Goal: Task Accomplishment & Management: Manage account settings

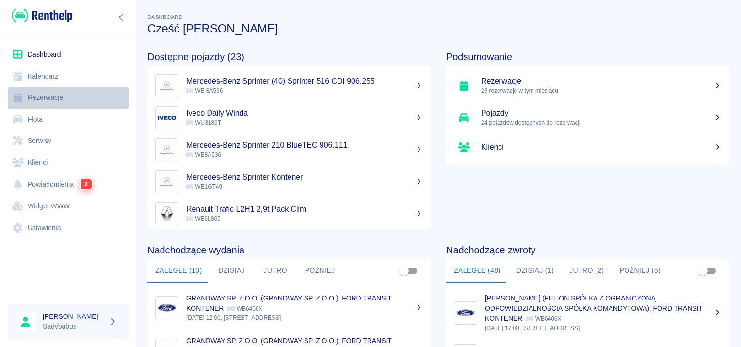
click at [56, 99] on link "Rezerwacje" at bounding box center [68, 98] width 121 height 22
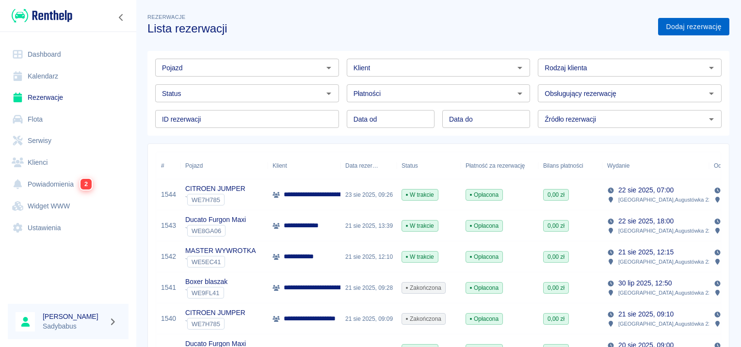
click at [687, 31] on link "Dodaj rezerwację" at bounding box center [693, 27] width 71 height 18
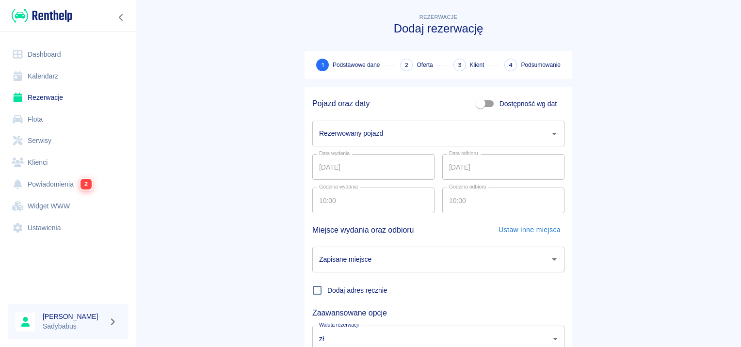
click at [349, 128] on div "Rezerwowany pojazd Rezerwowany pojazd" at bounding box center [438, 134] width 252 height 26
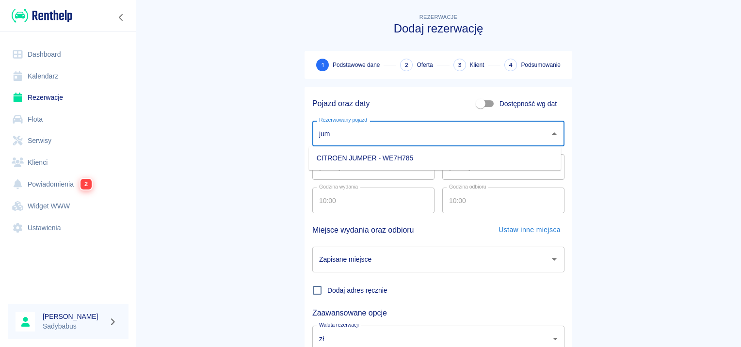
click at [366, 156] on li "CITROEN JUMPER - WE7H785" at bounding box center [435, 158] width 252 height 16
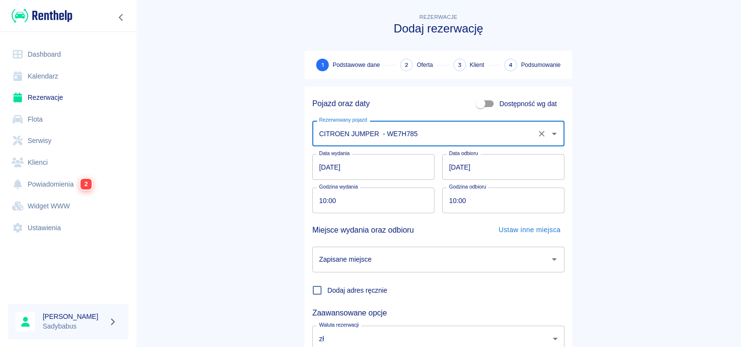
type input "CITROEN JUMPER - WE7H785"
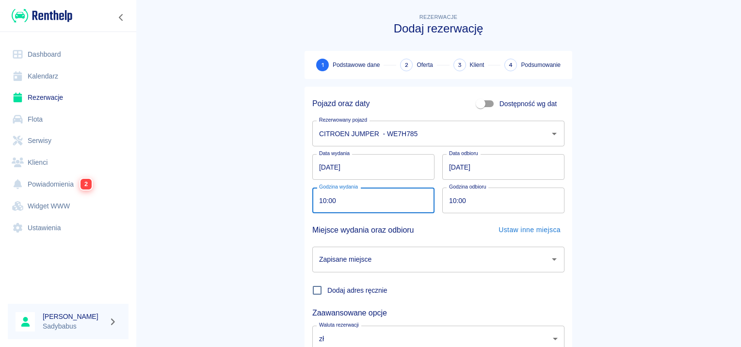
drag, startPoint x: 332, startPoint y: 195, endPoint x: 326, endPoint y: 197, distance: 6.6
click at [332, 194] on input "10:00" at bounding box center [369, 201] width 115 height 26
type input "09:00"
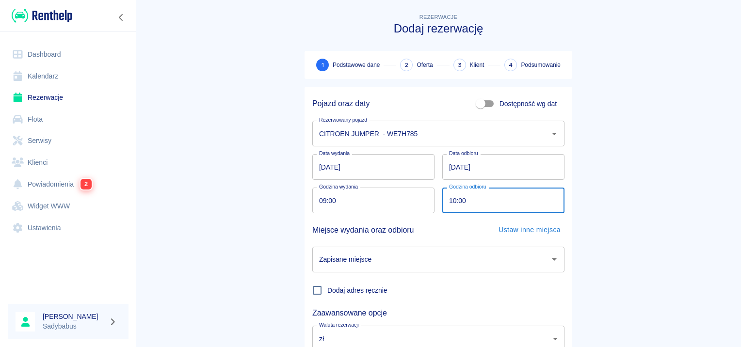
click at [450, 202] on input "10:00" at bounding box center [499, 201] width 115 height 26
type input "09:00"
click at [627, 166] on main "Rezerwacje Dodaj rezerwację 1 Podstawowe dane 2 Oferta 3 Klient 4 Podsumowanie …" at bounding box center [438, 202] width 605 height 381
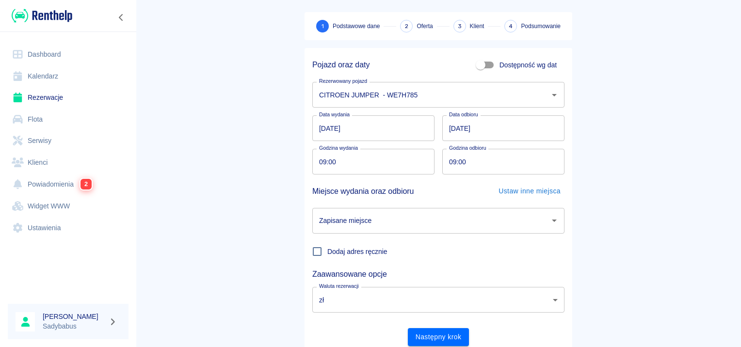
scroll to position [74, 0]
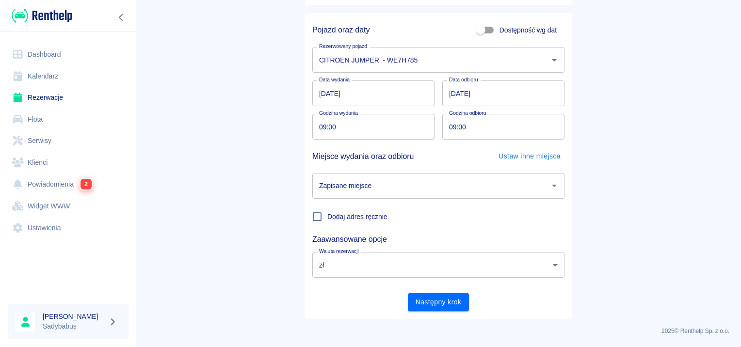
click at [347, 188] on input "Zapisane miejsce" at bounding box center [431, 186] width 229 height 17
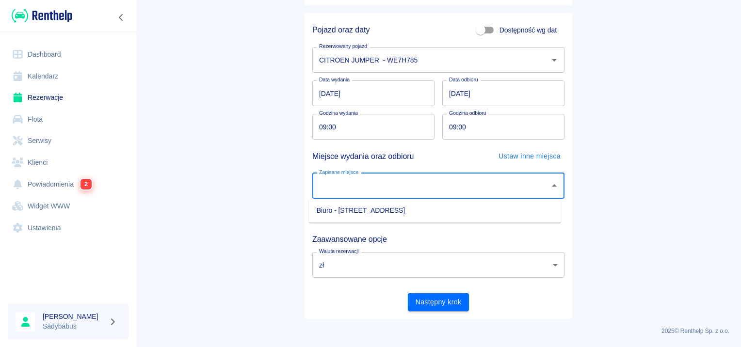
click at [347, 214] on li "Biuro - [STREET_ADDRESS]" at bounding box center [435, 211] width 252 height 16
type input "Biuro - [STREET_ADDRESS]"
click at [710, 172] on main "Rezerwacje Dodaj rezerwację 1 Podstawowe dane 2 Oferta 3 Klient 4 Podsumowanie …" at bounding box center [438, 128] width 605 height 381
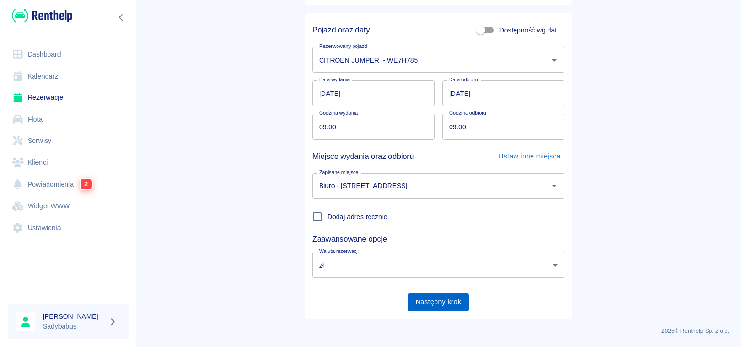
click at [460, 304] on button "Następny krok" at bounding box center [439, 302] width 62 height 18
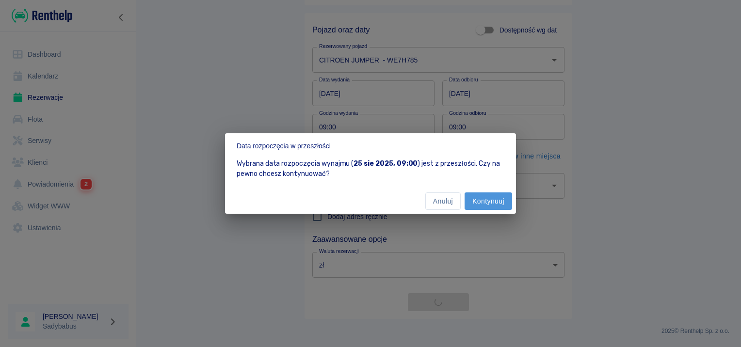
click at [491, 202] on button "Kontynuuj" at bounding box center [489, 202] width 48 height 18
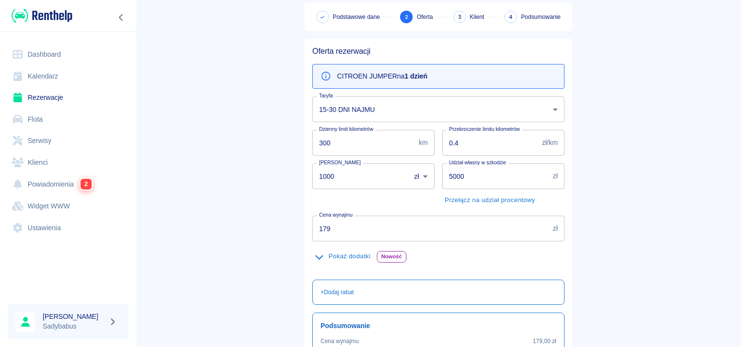
scroll to position [49, 0]
click at [341, 214] on label "Cena wynajmu" at bounding box center [335, 214] width 33 height 7
click at [341, 215] on input "179" at bounding box center [430, 228] width 237 height 26
click at [342, 215] on label "Cena wynajmu" at bounding box center [335, 214] width 33 height 7
click at [342, 215] on input "179" at bounding box center [430, 228] width 237 height 26
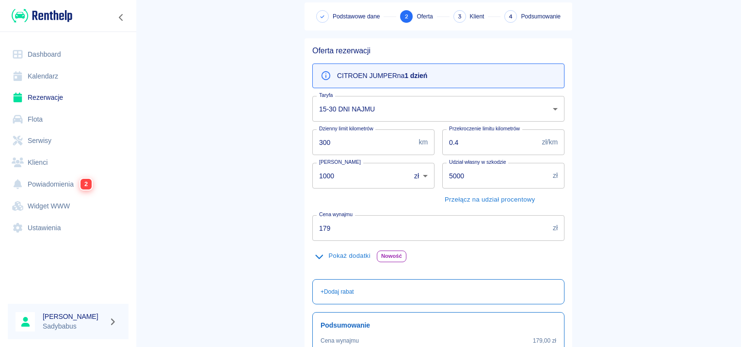
click at [343, 216] on label "Cena wynajmu" at bounding box center [335, 214] width 33 height 7
click at [343, 216] on input "179" at bounding box center [430, 228] width 237 height 26
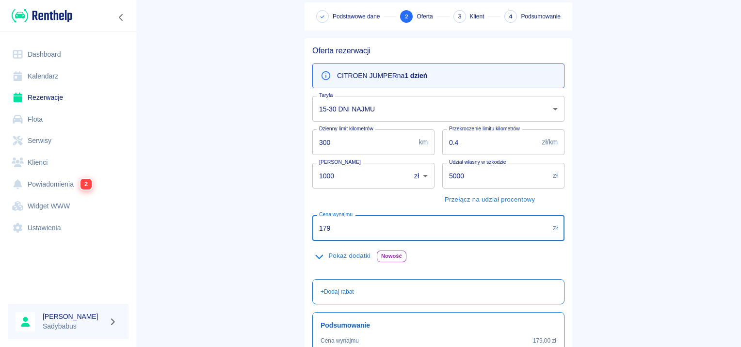
click at [341, 221] on input "179" at bounding box center [430, 228] width 237 height 26
click at [393, 227] on input "179" at bounding box center [430, 228] width 237 height 26
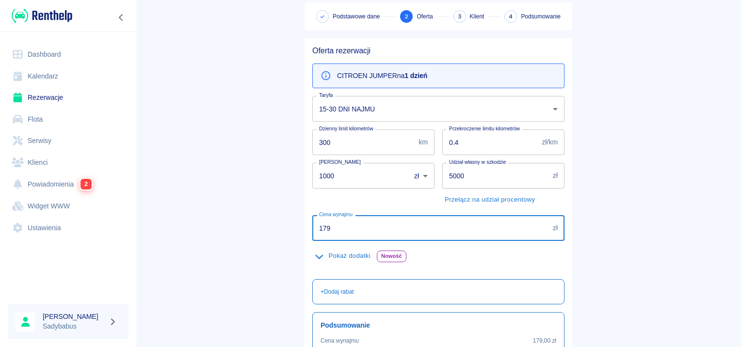
click at [393, 227] on input "179" at bounding box center [430, 228] width 237 height 26
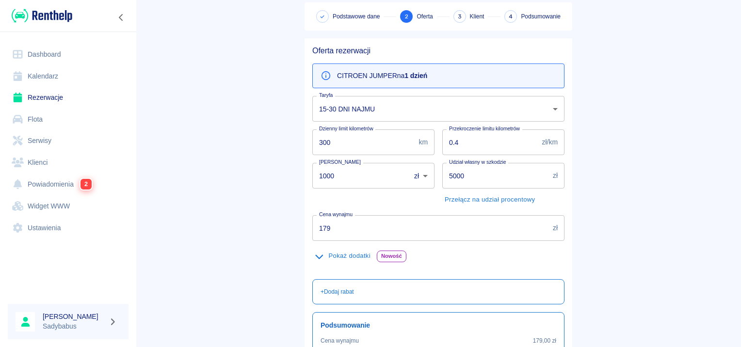
click at [660, 136] on main "Rezerwacje Dodaj rezerwację Podstawowe dane 2 Oferta 3 Klient 4 Podsumowanie Of…" at bounding box center [438, 203] width 605 height 481
click at [327, 229] on input "179" at bounding box center [430, 228] width 237 height 26
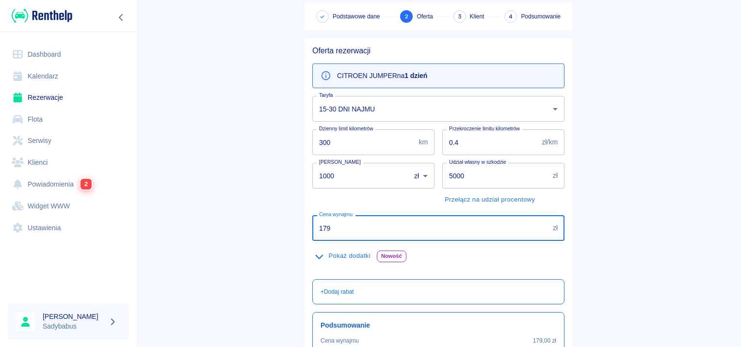
click at [328, 227] on input "179" at bounding box center [430, 228] width 237 height 26
type input "249"
click at [277, 164] on main "Rezerwacje Dodaj rezerwację Podstawowe dane 2 Oferta 3 Klient 4 Podsumowanie Of…" at bounding box center [438, 203] width 605 height 481
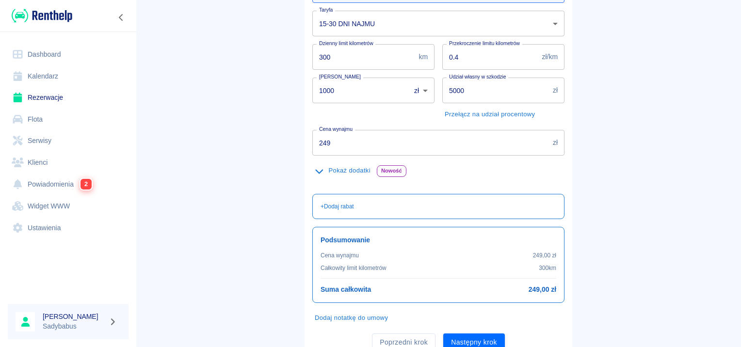
scroll to position [173, 0]
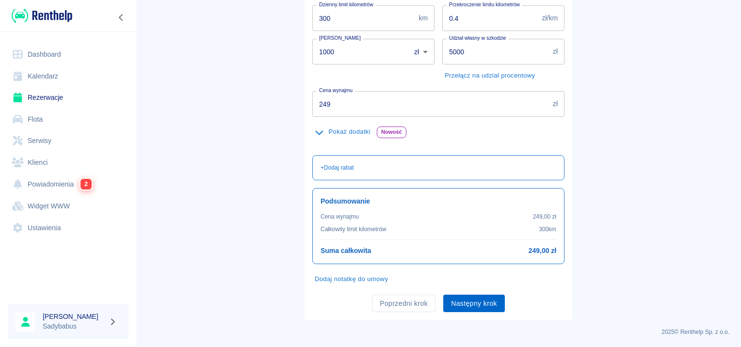
click at [482, 310] on button "Następny krok" at bounding box center [474, 304] width 62 height 18
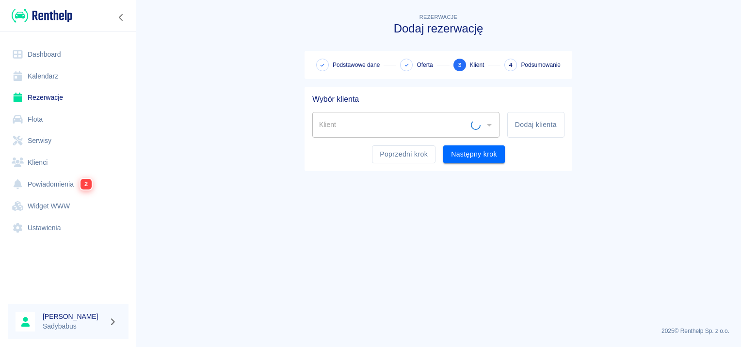
scroll to position [0, 0]
click at [533, 126] on button "Dodaj klienta" at bounding box center [535, 125] width 57 height 26
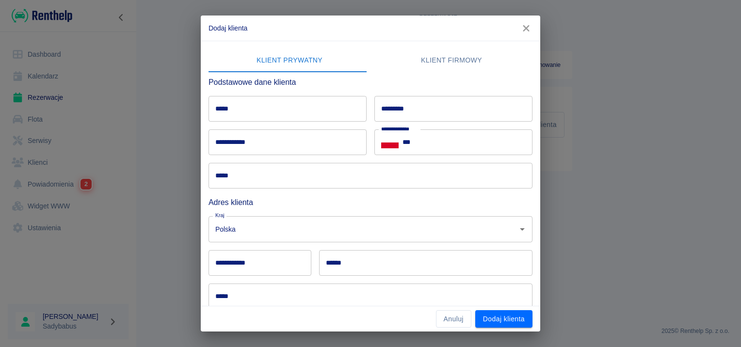
click at [246, 102] on input "*****" at bounding box center [288, 109] width 158 height 26
type input "******"
type input "*****"
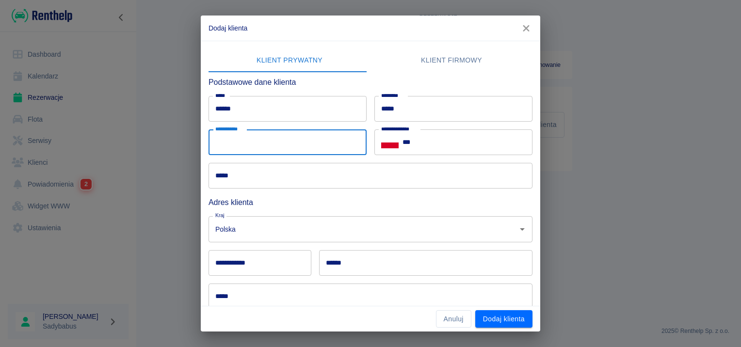
drag, startPoint x: 270, startPoint y: 138, endPoint x: 281, endPoint y: 129, distance: 13.8
click at [270, 138] on input "**********" at bounding box center [288, 143] width 158 height 26
type input "**********"
click at [439, 141] on input "***" at bounding box center [468, 143] width 130 height 26
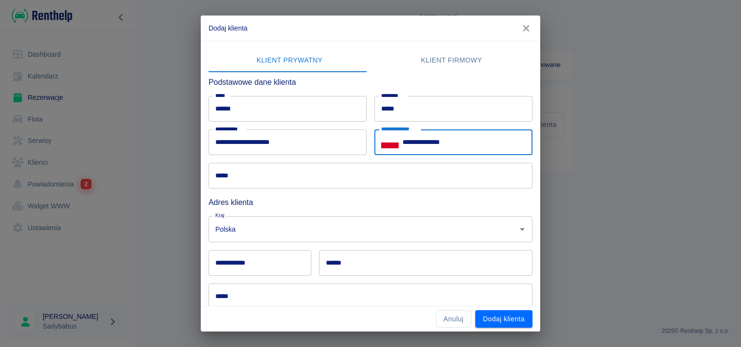
type input "**********"
click at [715, 168] on div "**********" at bounding box center [370, 173] width 741 height 347
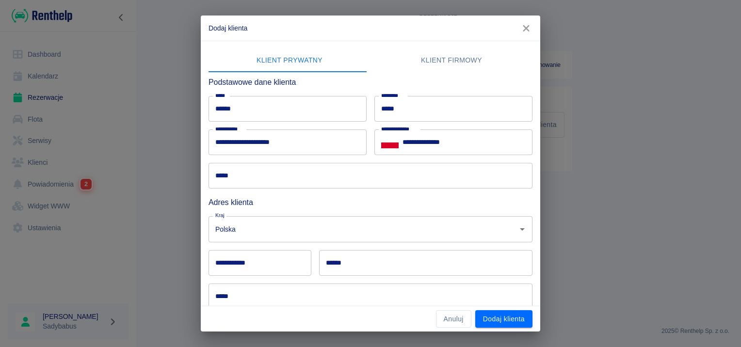
click at [299, 180] on input "*****" at bounding box center [371, 176] width 324 height 26
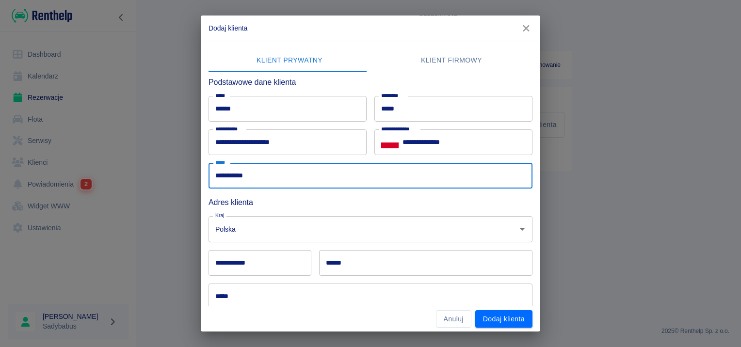
type input "**********"
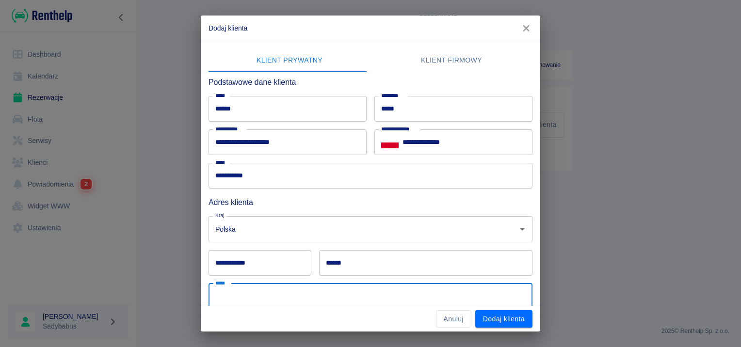
drag, startPoint x: 299, startPoint y: 302, endPoint x: 300, endPoint y: 290, distance: 12.2
click at [299, 302] on input "*****" at bounding box center [371, 297] width 324 height 26
click at [453, 203] on h6 "Adres klienta" at bounding box center [371, 202] width 324 height 12
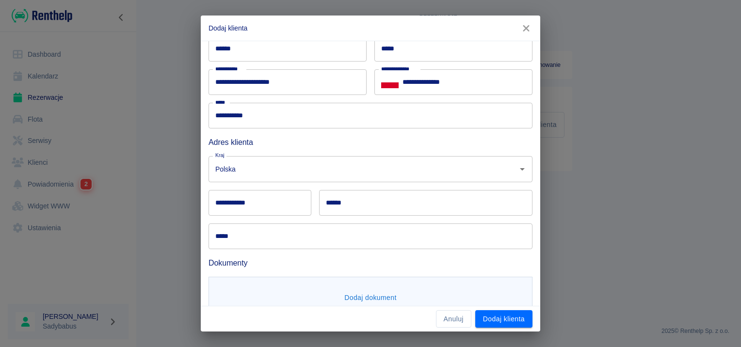
scroll to position [89, 0]
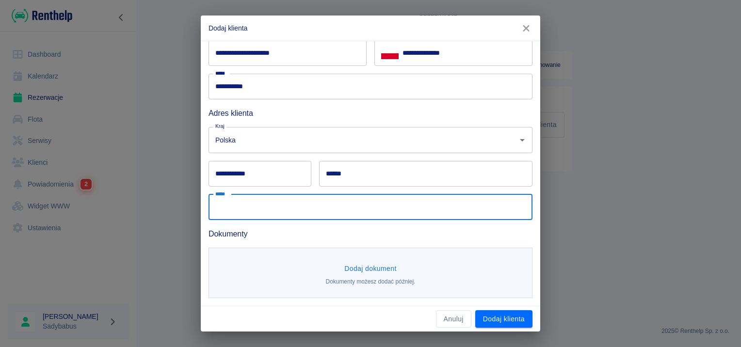
click at [290, 200] on input "*****" at bounding box center [371, 208] width 324 height 26
type input "**********"
click at [253, 173] on input "**********" at bounding box center [260, 174] width 103 height 26
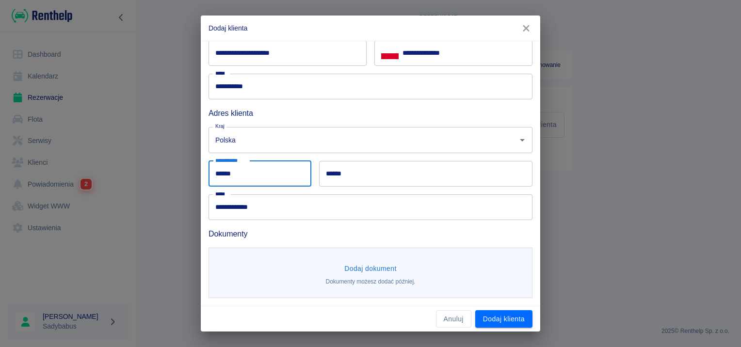
type input "******"
click at [437, 186] on input "******" at bounding box center [425, 174] width 213 height 26
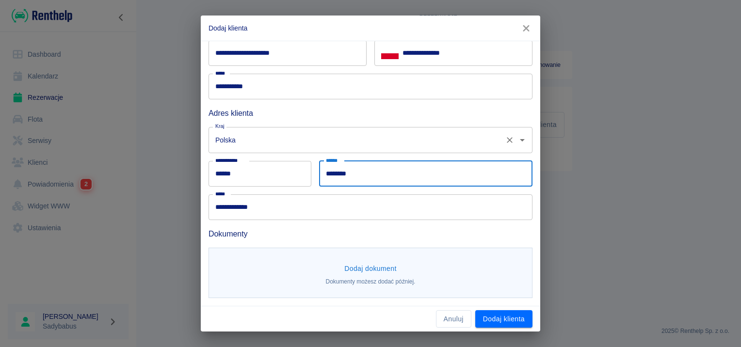
type input "********"
click at [426, 137] on input "Polska" at bounding box center [357, 139] width 288 height 17
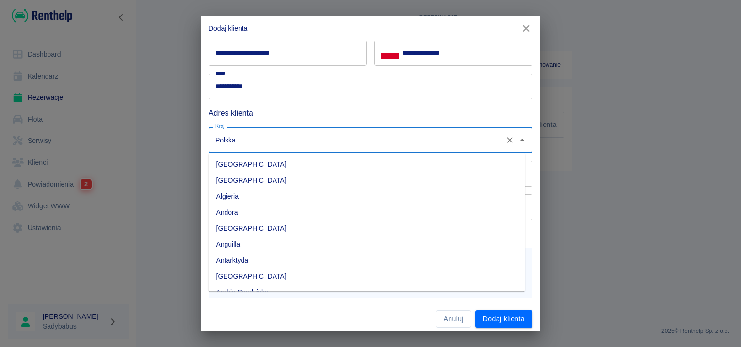
scroll to position [2554, 0]
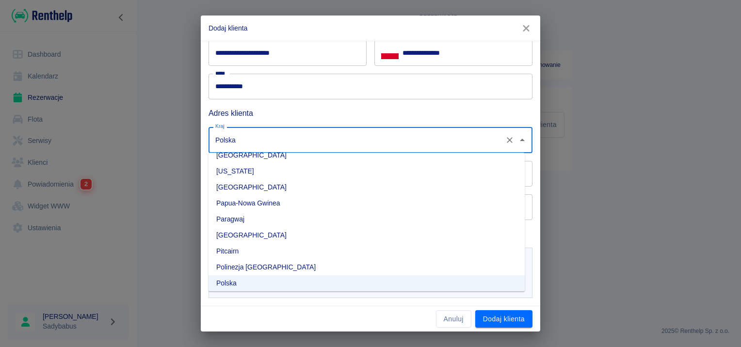
click at [318, 110] on h6 "Adres klienta" at bounding box center [371, 113] width 324 height 12
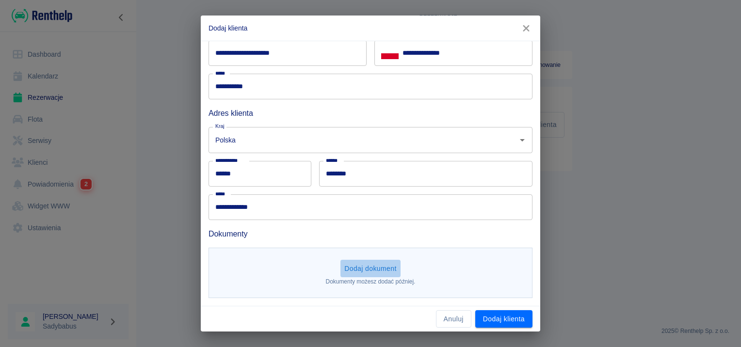
click at [385, 274] on button "Dodaj dokument" at bounding box center [371, 269] width 60 height 18
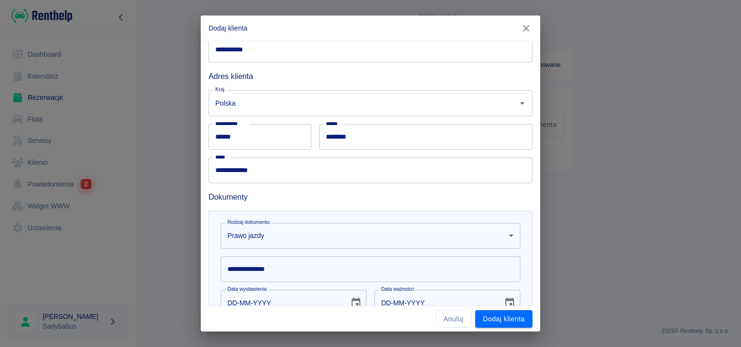
scroll to position [186, 0]
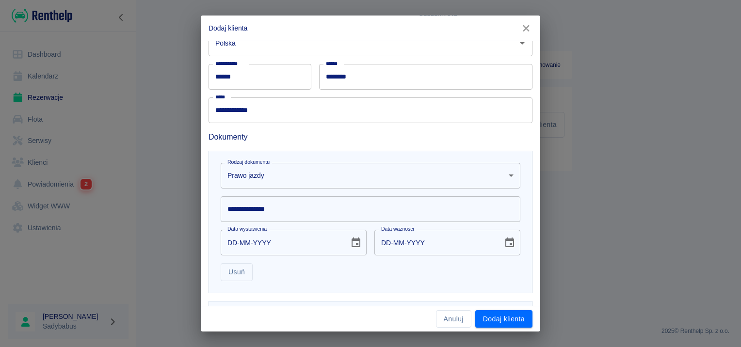
click at [239, 206] on input "**********" at bounding box center [371, 209] width 300 height 26
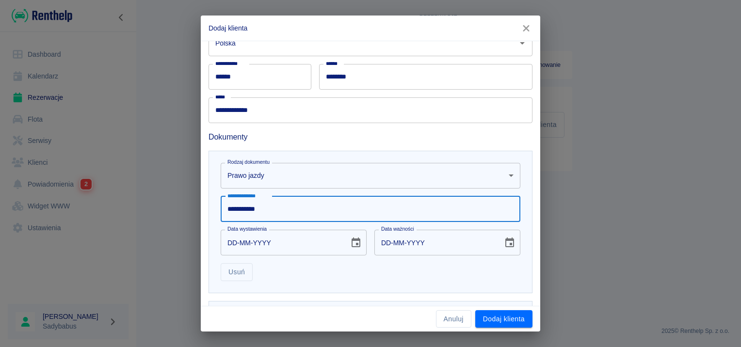
type input "**********"
click at [232, 249] on input "DD-MM-YYYY" at bounding box center [282, 243] width 122 height 26
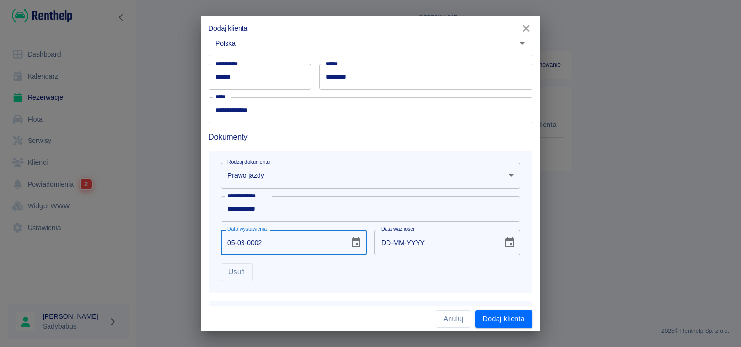
type input "05-03-0020"
type input "05-03-0030"
type input "05-03-0201"
type input "05-03-0211"
type input "[DATE]"
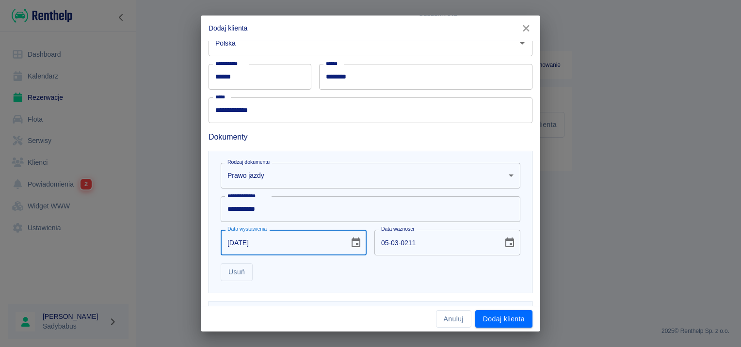
type input "[DATE]"
drag, startPoint x: 681, startPoint y: 292, endPoint x: 409, endPoint y: 247, distance: 275.7
click at [409, 247] on input "[DATE]" at bounding box center [435, 243] width 122 height 26
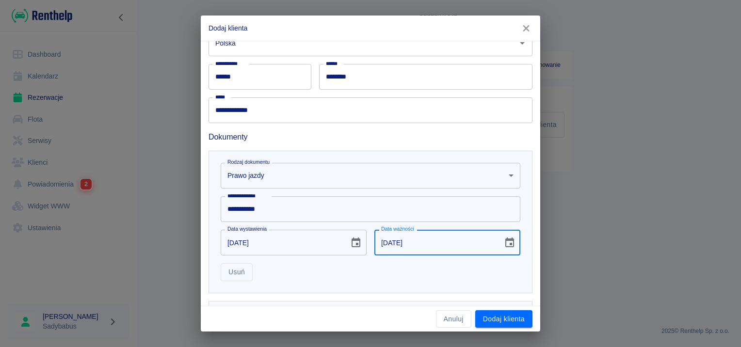
type input "[DATE]"
click at [341, 277] on div "Usuń" at bounding box center [367, 269] width 308 height 26
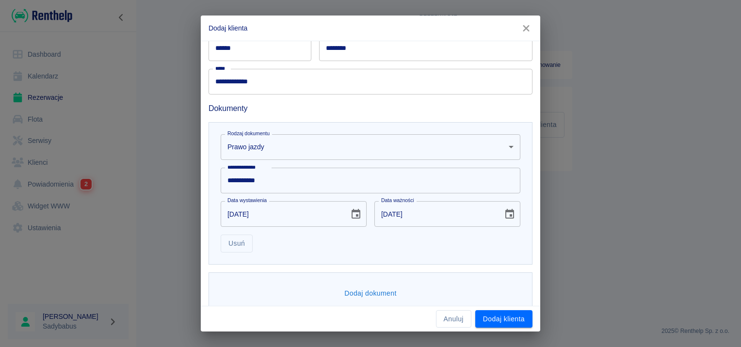
scroll to position [230, 0]
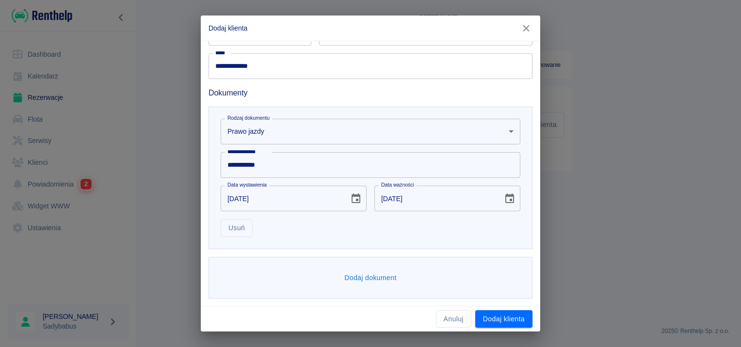
click at [357, 273] on button "Dodaj dokument" at bounding box center [371, 278] width 60 height 18
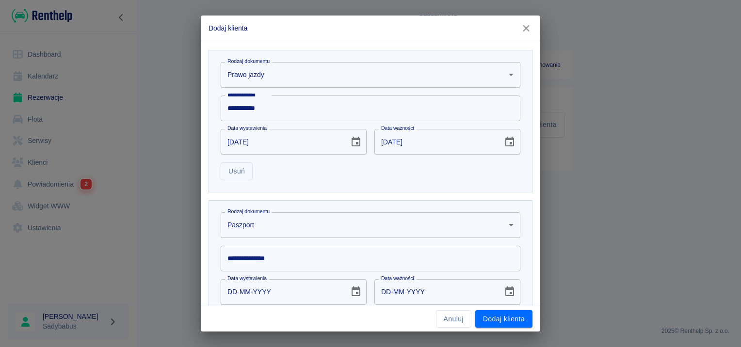
scroll to position [376, 0]
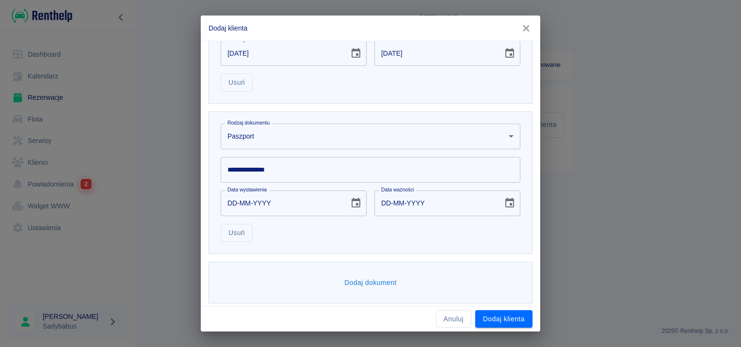
click at [304, 142] on body "**********" at bounding box center [370, 173] width 741 height 347
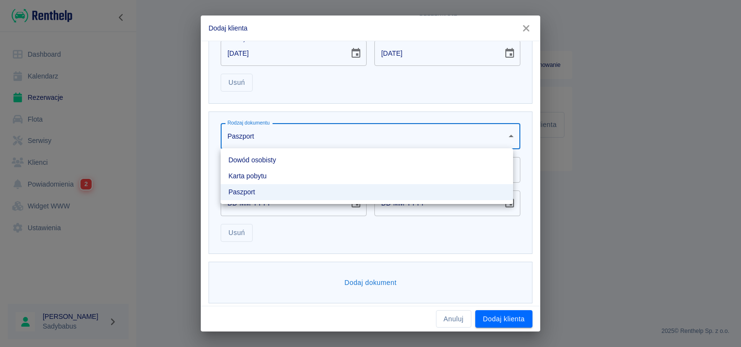
click at [294, 163] on li "Dowód osobisty" at bounding box center [367, 160] width 292 height 16
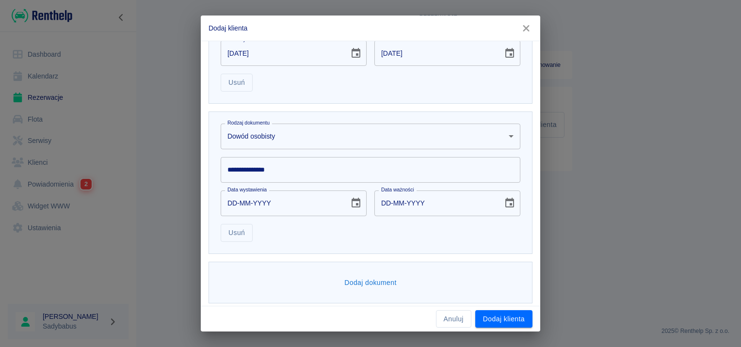
click at [288, 176] on input "**********" at bounding box center [371, 170] width 300 height 26
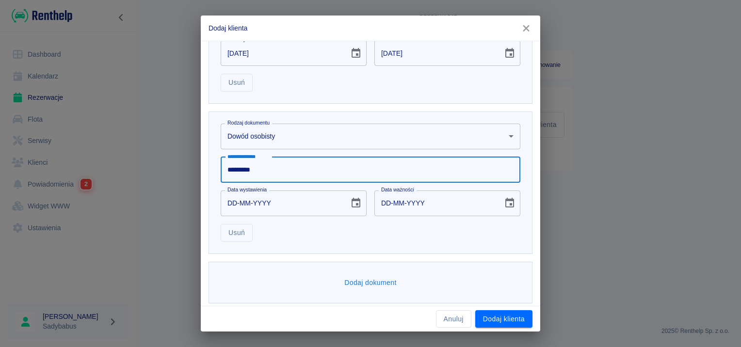
click at [289, 175] on input "*********" at bounding box center [371, 170] width 300 height 26
type input "*********"
click at [236, 204] on input "DD-MM-YYYY" at bounding box center [282, 204] width 122 height 26
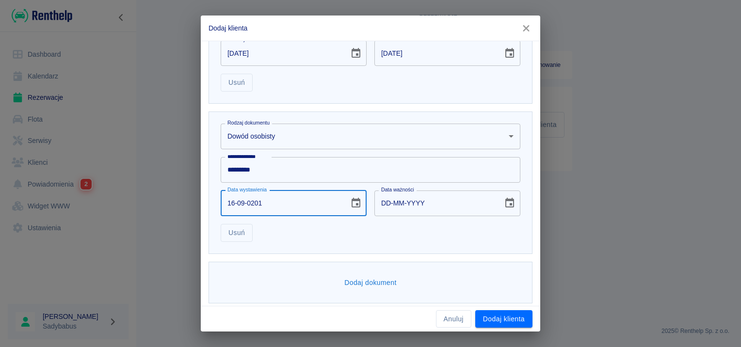
type input "[DATE]"
click at [404, 203] on input "[DATE]" at bounding box center [435, 204] width 122 height 26
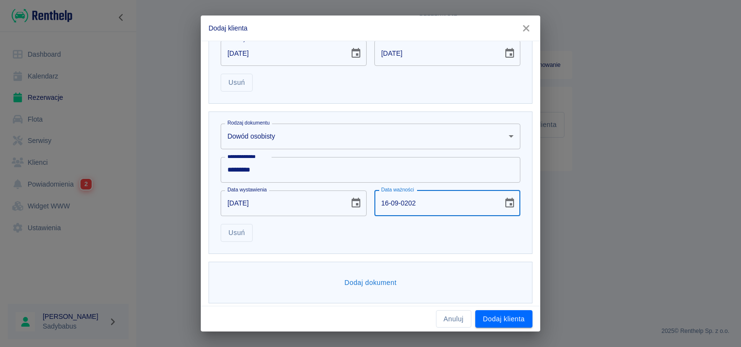
type input "[DATE]"
click at [428, 237] on div "Usuń" at bounding box center [367, 229] width 308 height 26
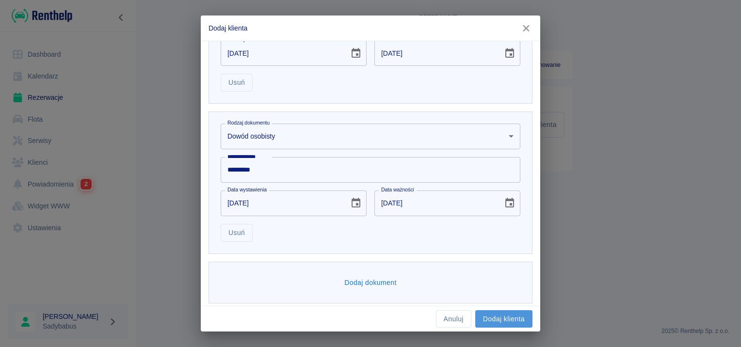
click at [502, 319] on button "Dodaj klienta" at bounding box center [503, 319] width 57 height 18
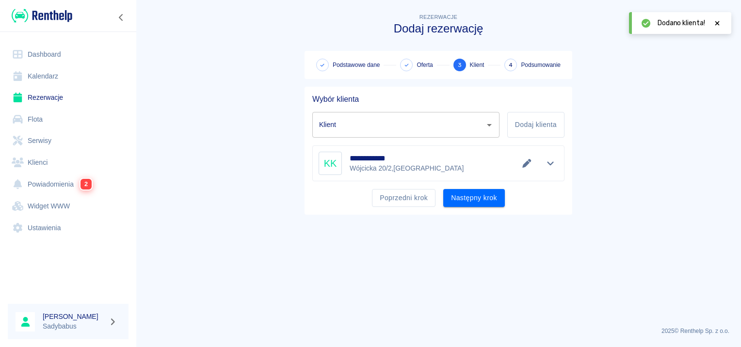
type input "[PERSON_NAME] ([PHONE_NUMBER])"
click at [491, 199] on button "Następny krok" at bounding box center [474, 198] width 62 height 18
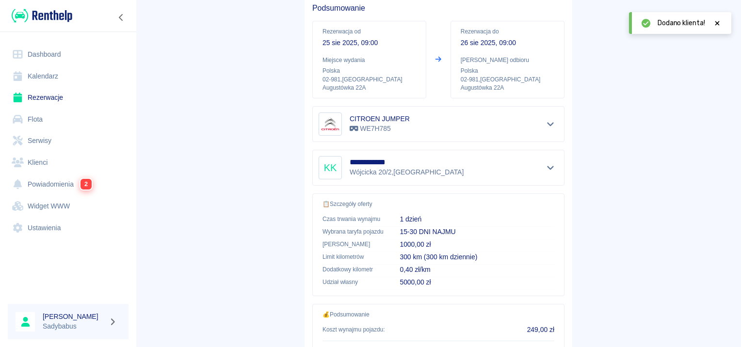
scroll to position [175, 0]
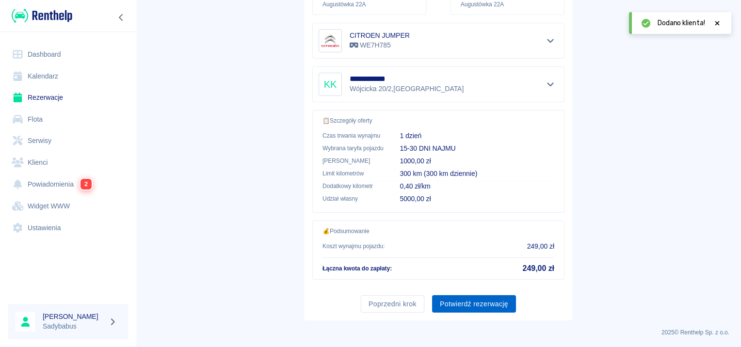
click at [479, 302] on button "Potwierdź rezerwację" at bounding box center [474, 304] width 84 height 18
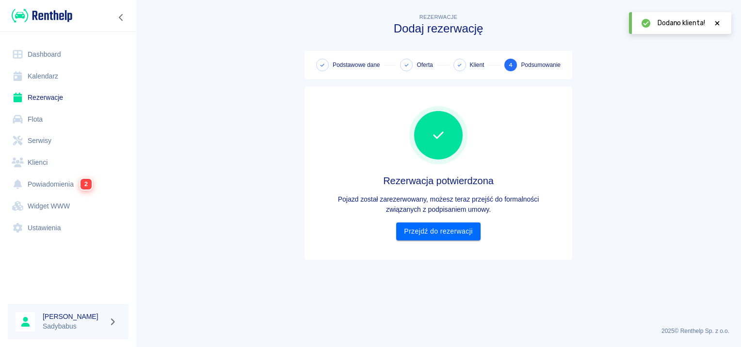
scroll to position [0, 0]
drag, startPoint x: 424, startPoint y: 233, endPoint x: 437, endPoint y: 227, distance: 13.7
click at [424, 233] on link "Przejdź do rezerwacji" at bounding box center [438, 232] width 84 height 18
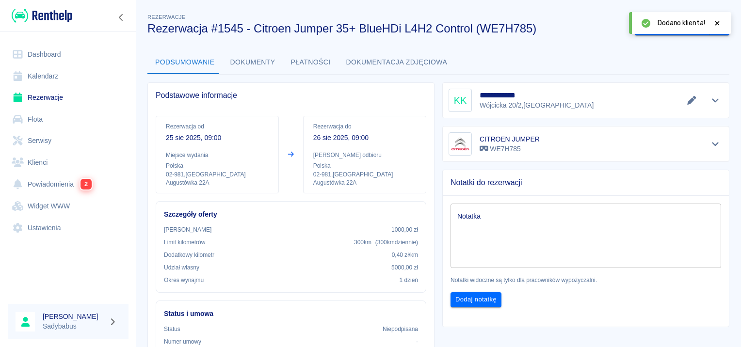
click at [719, 24] on icon at bounding box center [717, 23] width 9 height 7
click at [658, 19] on button "Wygeneruj umowę" at bounding box center [672, 27] width 75 height 18
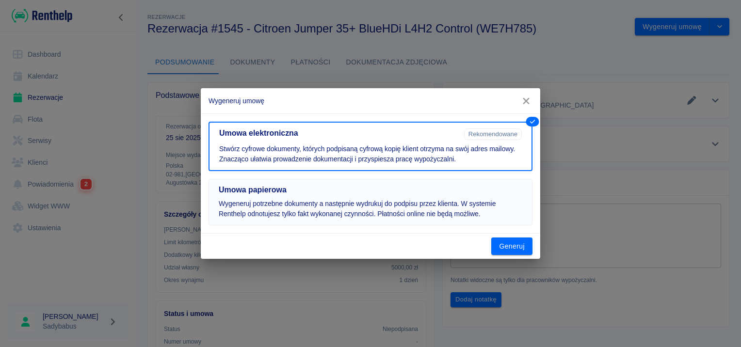
click at [356, 202] on p "Wygeneruj potrzebne dokumenty a następnie wydrukuj do podpisu przez klienta. W …" at bounding box center [371, 209] width 304 height 20
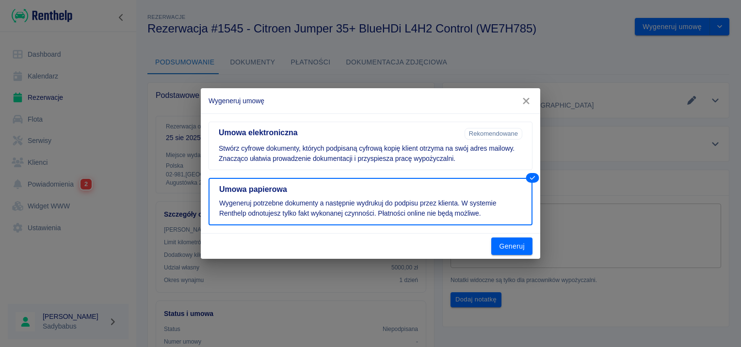
click at [510, 243] on button "Generuj" at bounding box center [511, 247] width 41 height 18
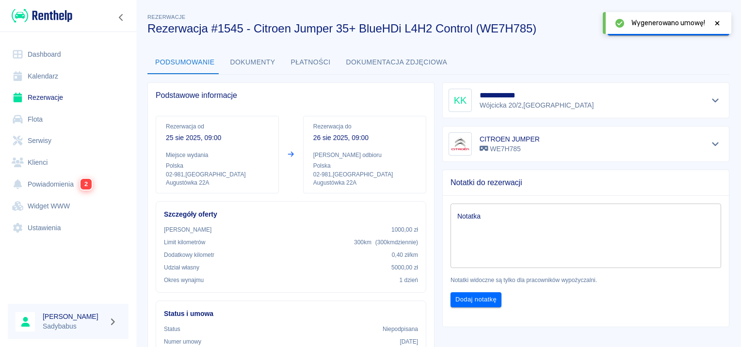
click at [719, 21] on icon at bounding box center [717, 23] width 4 height 4
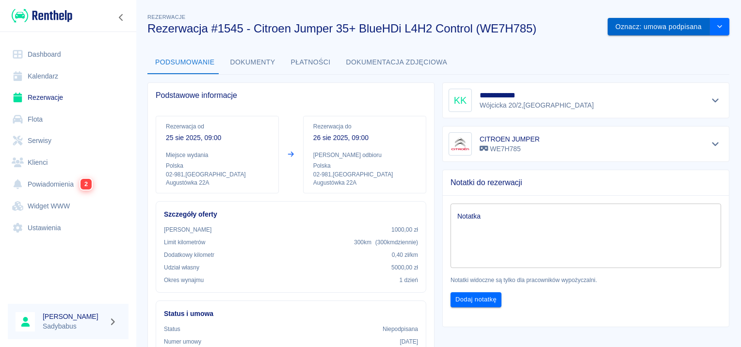
click at [650, 29] on button "Oznacz: umowa podpisana" at bounding box center [659, 27] width 102 height 18
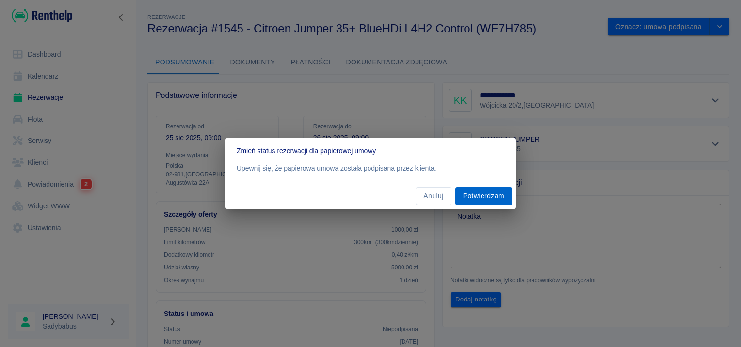
click at [499, 198] on button "Potwierdzam" at bounding box center [483, 196] width 57 height 18
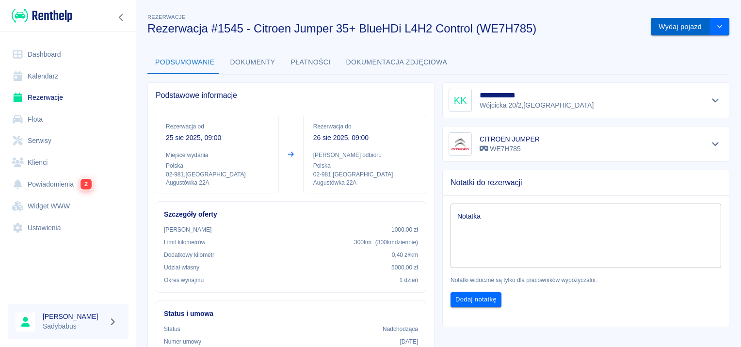
click at [684, 21] on button "Wydaj pojazd" at bounding box center [680, 27] width 59 height 18
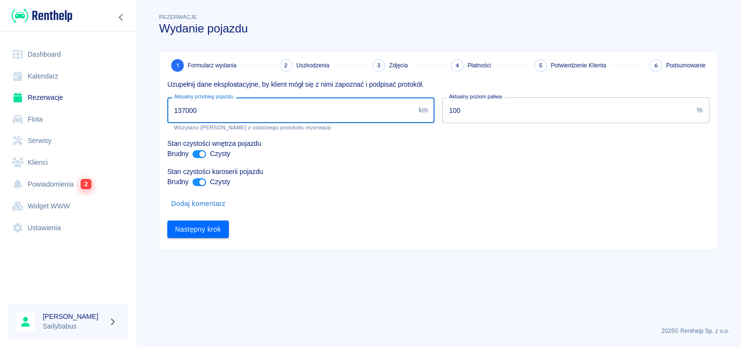
drag, startPoint x: 184, startPoint y: 107, endPoint x: 264, endPoint y: 106, distance: 80.0
click at [262, 106] on input "137000" at bounding box center [290, 110] width 247 height 26
type input "140542"
click at [289, 298] on main "Rezerwacje Wydanie pojazdu 1 Formularz wydania 2 Uszkodzenia 3 Zdjęcia 4 Płatno…" at bounding box center [438, 166] width 605 height 308
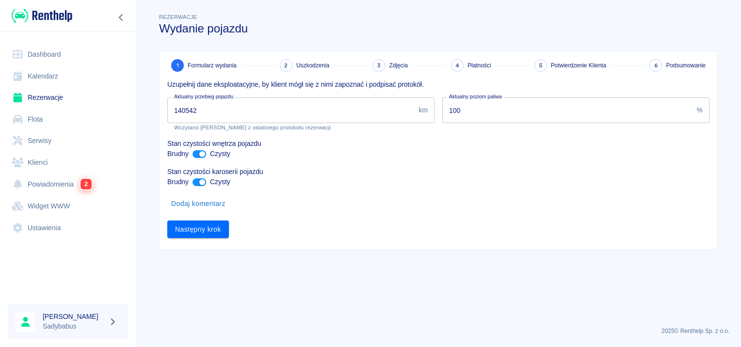
click at [450, 112] on input "100" at bounding box center [567, 110] width 251 height 26
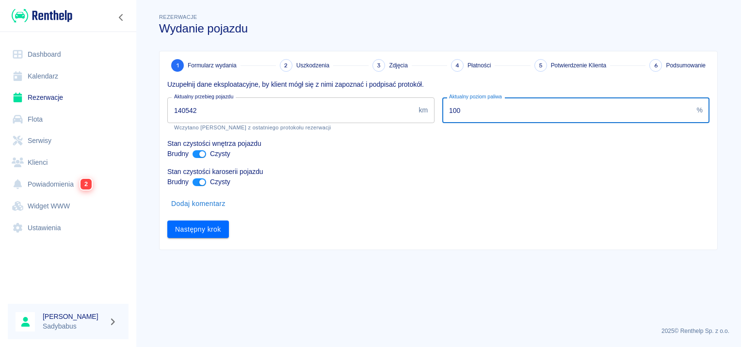
click at [450, 112] on input "100" at bounding box center [567, 110] width 251 height 26
type input "10"
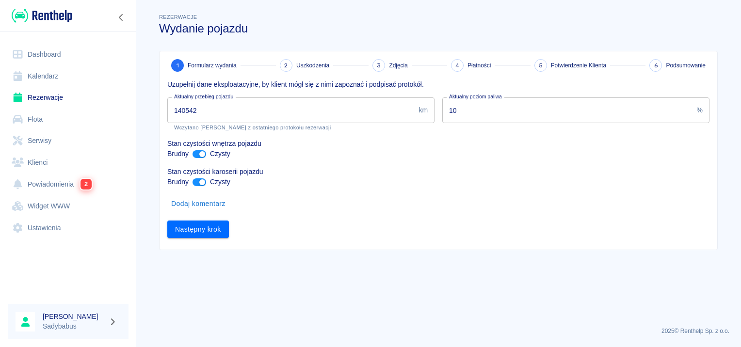
click at [454, 175] on p "Stan czystości karoserii pojazdu" at bounding box center [438, 172] width 542 height 10
click at [222, 229] on button "Następny krok" at bounding box center [198, 230] width 62 height 18
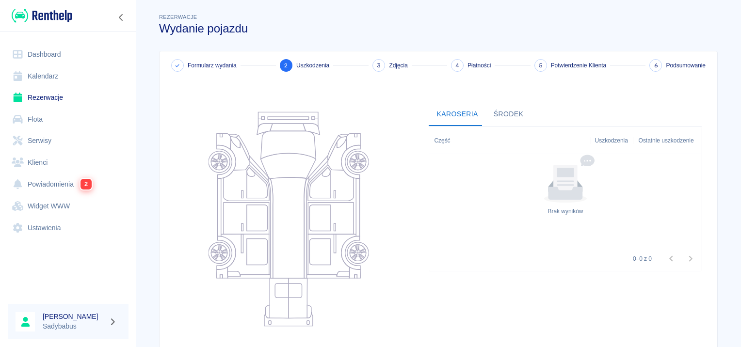
scroll to position [89, 0]
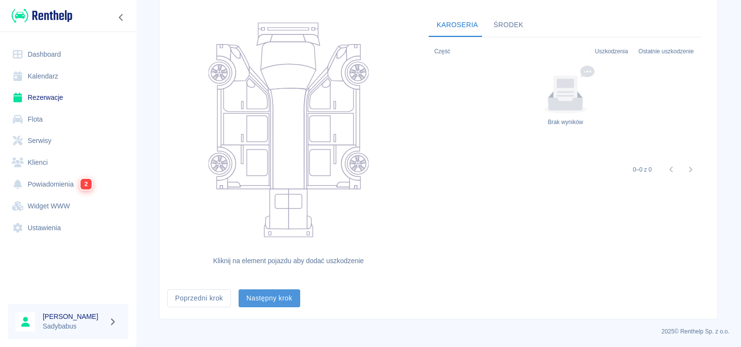
click at [283, 296] on button "Następny krok" at bounding box center [270, 299] width 62 height 18
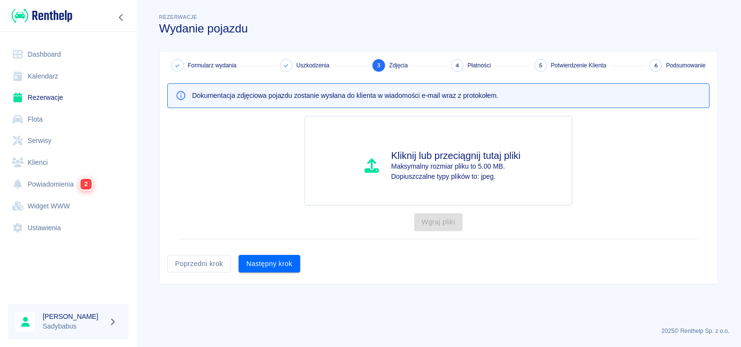
click at [270, 272] on div "Formularz wydania Uszkodzenia 3 Zdjęcia 4 Płatności 5 Potwierdzenie Klienta 6 P…" at bounding box center [439, 167] width 558 height 233
click at [267, 269] on button "Następny krok" at bounding box center [270, 264] width 62 height 18
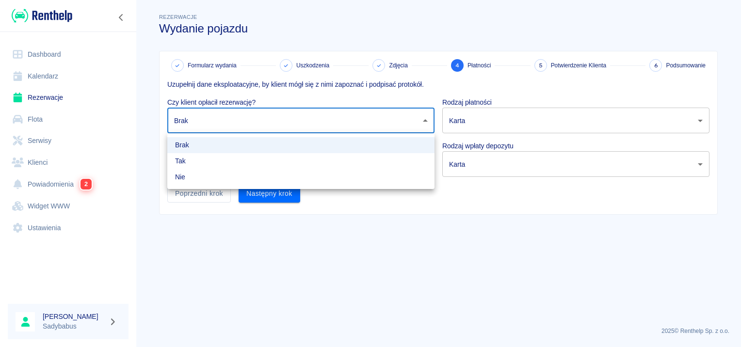
click at [213, 116] on body "Używamy plików Cookies, by zapewnić Ci najlepsze możliwe doświadczenie. Aby dow…" at bounding box center [370, 173] width 741 height 347
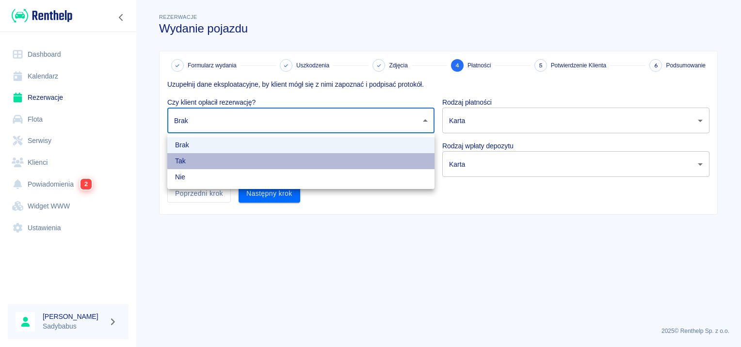
click at [200, 163] on li "Tak" at bounding box center [300, 161] width 267 height 16
type input "true"
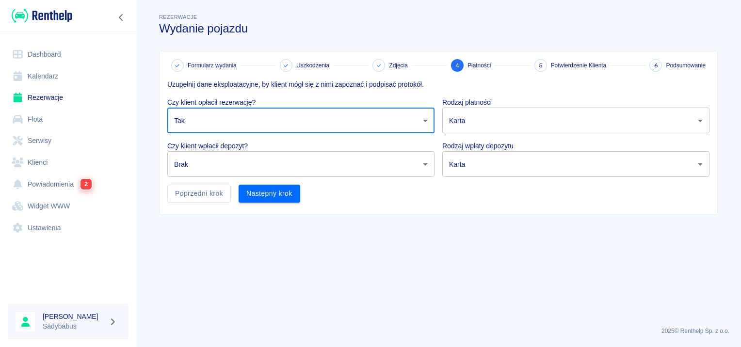
click at [200, 163] on body "Używamy plików Cookies, by zapewnić Ci najlepsze możliwe doświadczenie. Aby dow…" at bounding box center [370, 173] width 741 height 347
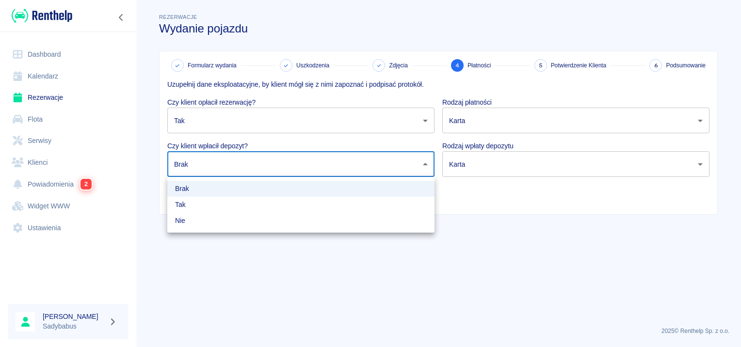
click at [185, 206] on li "Tak" at bounding box center [300, 205] width 267 height 16
type input "true"
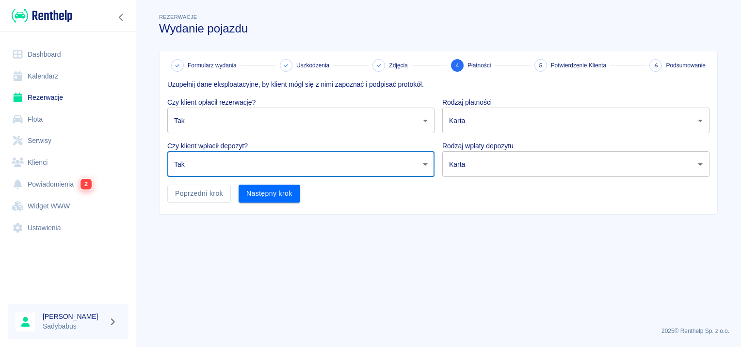
click at [454, 183] on div "Uzupełnij dane eksploatacyjne, by klient mógł się z nimi zapoznać i podpisać pr…" at bounding box center [435, 137] width 550 height 131
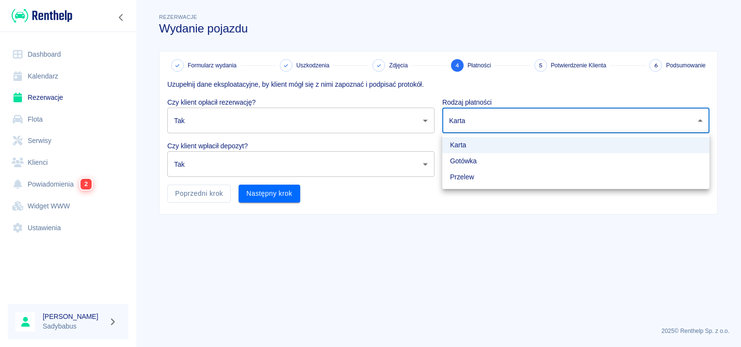
click at [469, 110] on body "Używamy plików Cookies, by zapewnić Ci najlepsze możliwe doświadczenie. Aby dow…" at bounding box center [370, 173] width 741 height 347
click at [462, 163] on li "Gotówka" at bounding box center [575, 161] width 267 height 16
type input "cash"
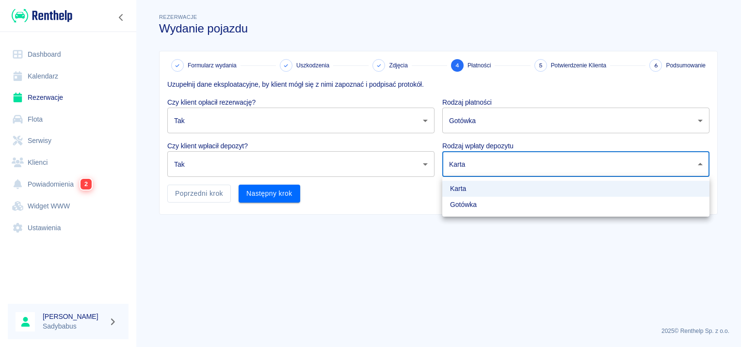
click at [460, 165] on body "Używamy plików Cookies, by zapewnić Ci najlepsze możliwe doświadczenie. Aby dow…" at bounding box center [370, 173] width 741 height 347
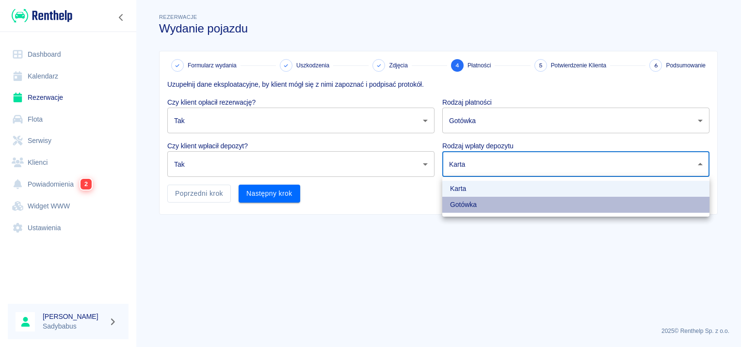
click at [458, 203] on li "Gotówka" at bounding box center [575, 205] width 267 height 16
type input "cash"
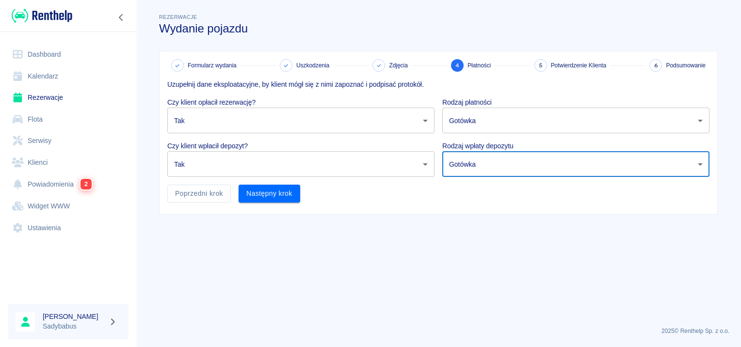
click at [433, 237] on main "Rezerwacje Wydanie pojazdu Formularz wydania Uszkodzenia Zdjęcia 4 Płatności 5 …" at bounding box center [438, 166] width 605 height 308
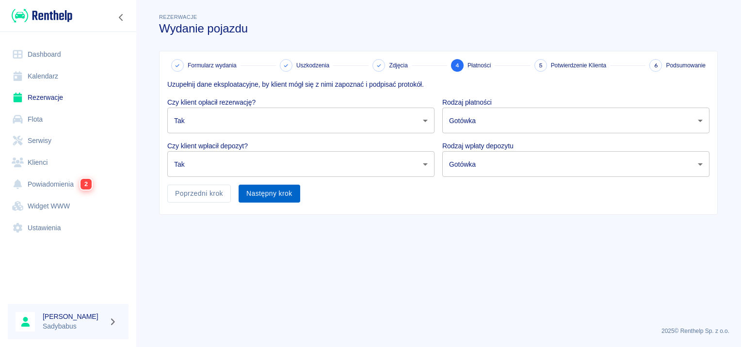
click at [274, 194] on button "Następny krok" at bounding box center [270, 194] width 62 height 18
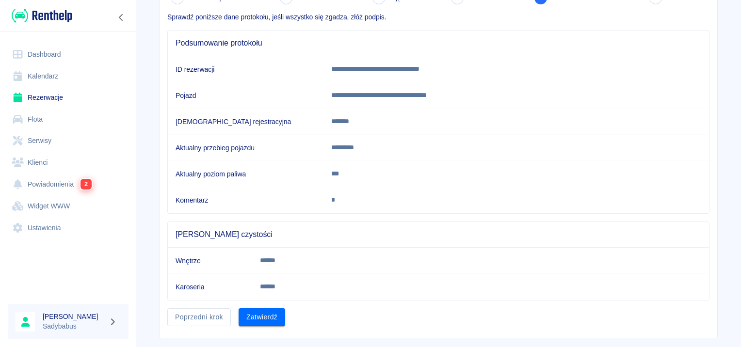
scroll to position [85, 0]
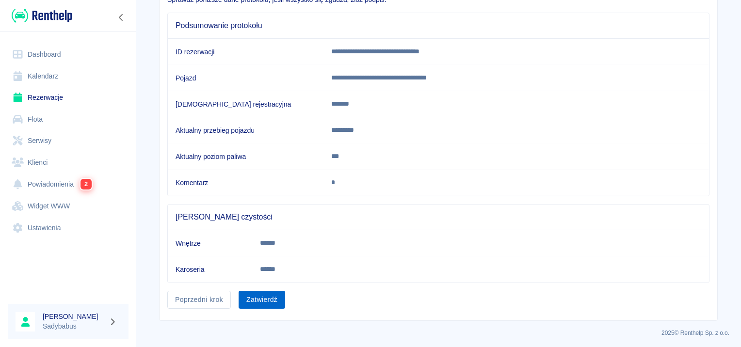
click at [261, 295] on button "Zatwierdź" at bounding box center [262, 300] width 47 height 18
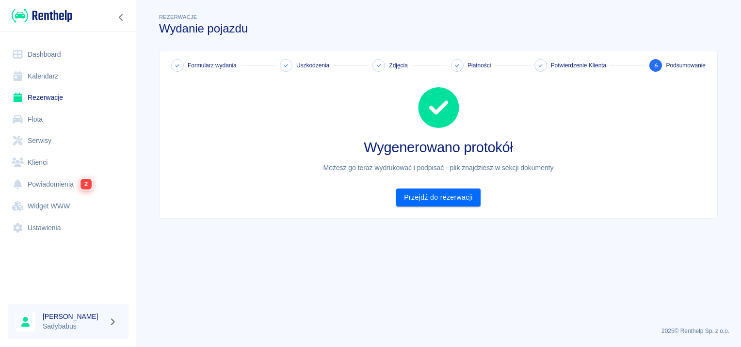
scroll to position [0, 0]
click at [422, 195] on link "Przejdź do rezerwacji" at bounding box center [438, 198] width 84 height 18
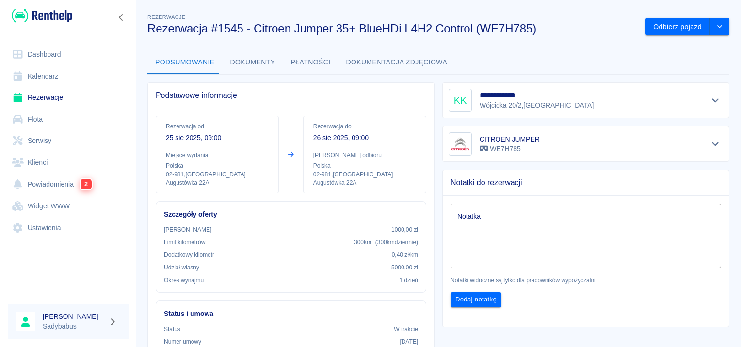
drag, startPoint x: 213, startPoint y: 56, endPoint x: 221, endPoint y: 57, distance: 7.8
click at [215, 56] on button "Podsumowanie" at bounding box center [184, 62] width 75 height 23
click at [229, 62] on button "Dokumenty" at bounding box center [253, 62] width 61 height 23
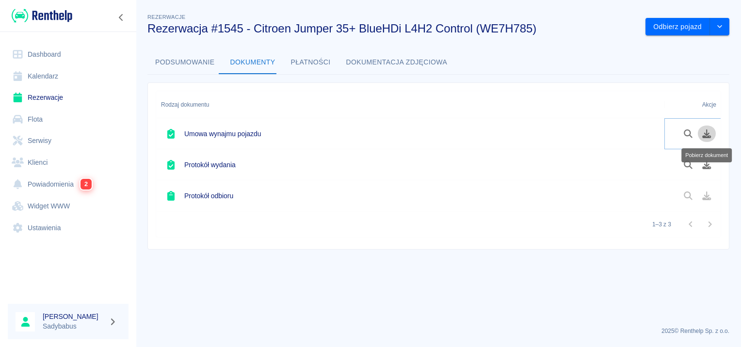
click at [710, 135] on icon "Pobierz dokument" at bounding box center [707, 134] width 9 height 9
click at [702, 166] on icon "Pobierz dokument" at bounding box center [706, 165] width 11 height 9
click at [52, 92] on link "Rezerwacje" at bounding box center [68, 98] width 121 height 22
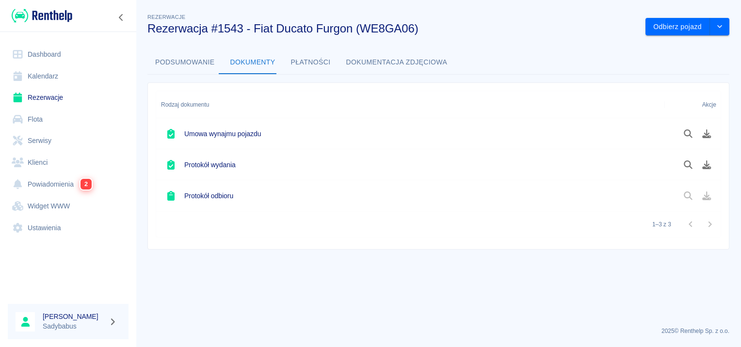
click at [51, 104] on link "Rezerwacje" at bounding box center [68, 98] width 121 height 22
